Goal: Task Accomplishment & Management: Use online tool/utility

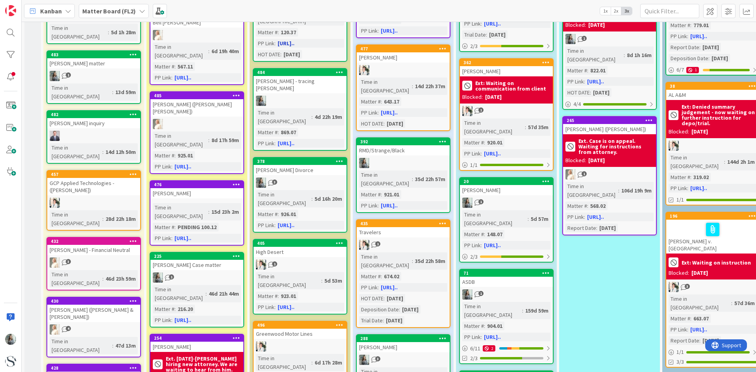
scroll to position [157, 0]
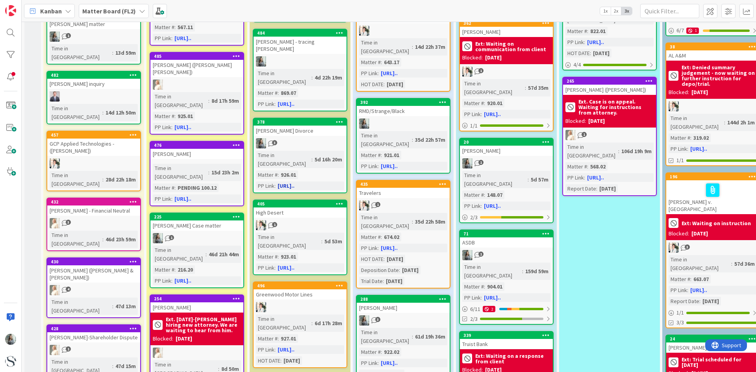
click at [292, 138] on div "3" at bounding box center [299, 143] width 93 height 10
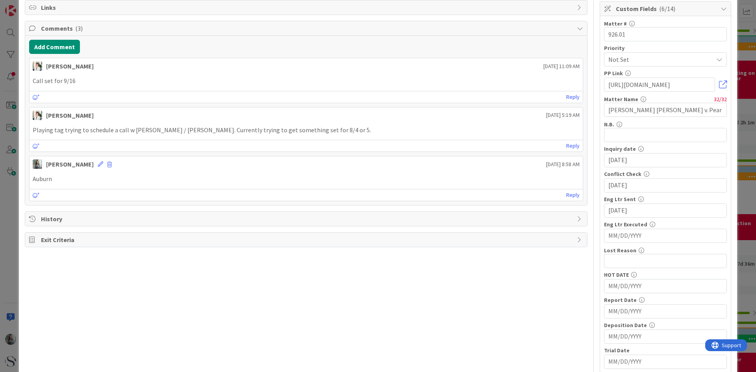
scroll to position [157, 0]
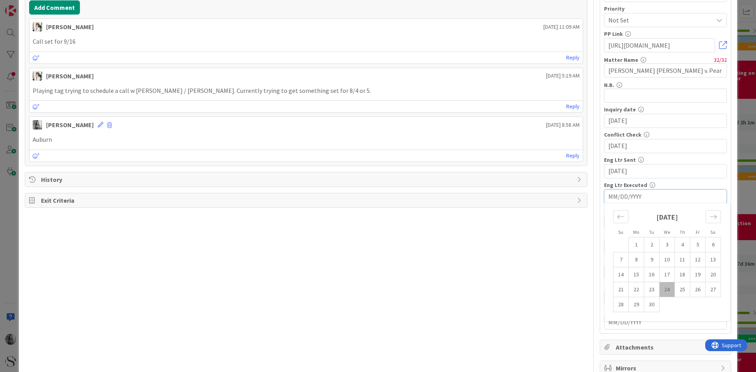
click at [621, 200] on input "MM/DD/YYYY" at bounding box center [665, 196] width 114 height 13
click at [659, 290] on td "24" at bounding box center [666, 289] width 15 height 15
type input "09/24/2025"
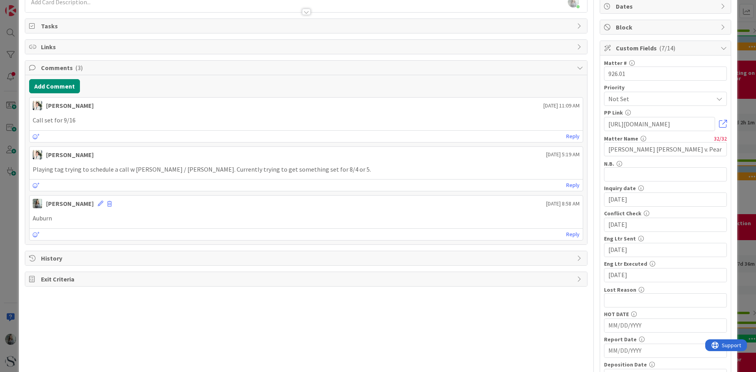
scroll to position [0, 0]
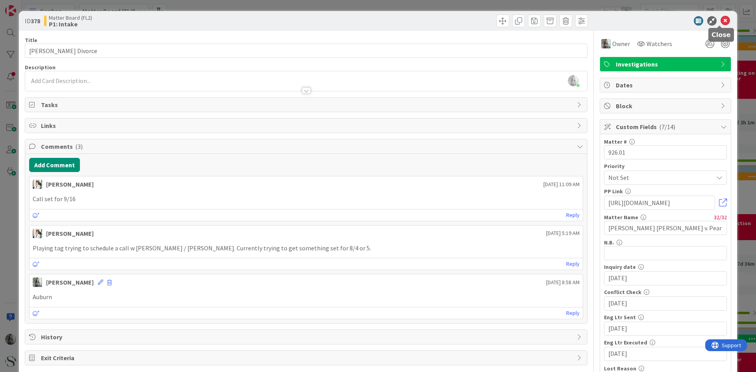
click at [723, 20] on icon at bounding box center [724, 20] width 9 height 9
